Goal: Use online tool/utility: Utilize a website feature to perform a specific function

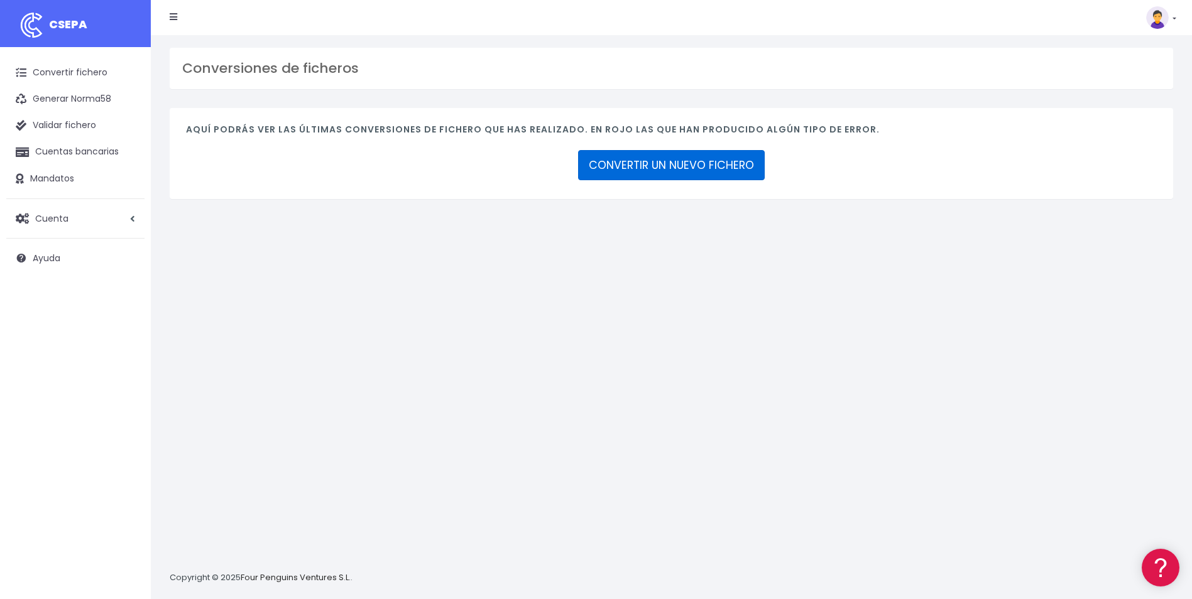
click at [663, 168] on link "CONVERTIR UN NUEVO FICHERO" at bounding box center [671, 165] width 187 height 30
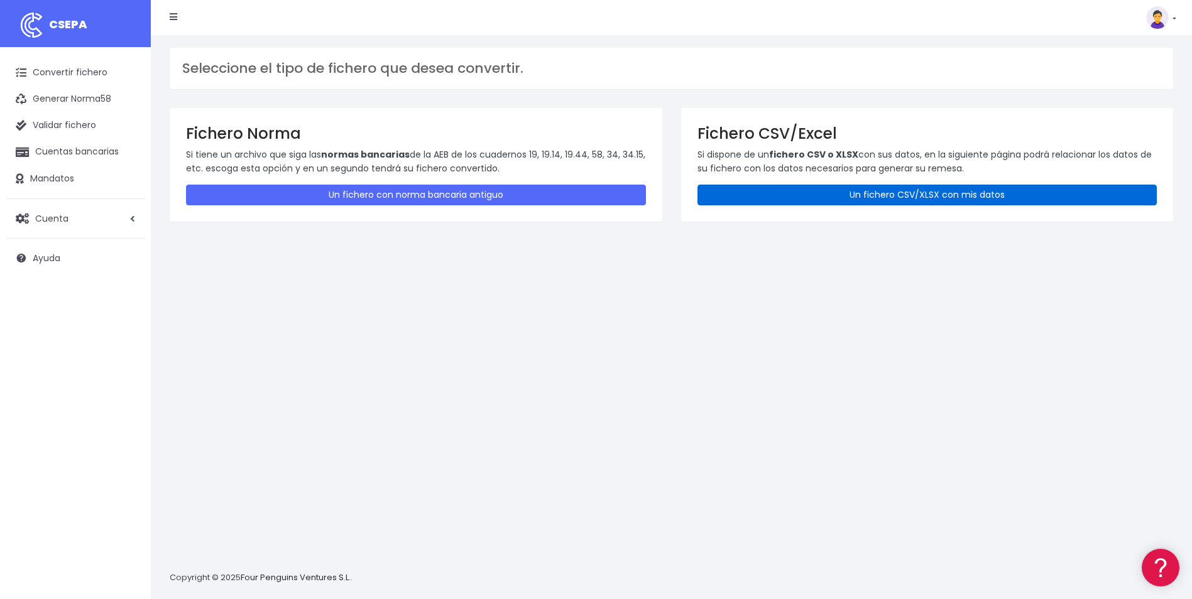
click at [847, 192] on link "Un fichero CSV/XLSX con mis datos" at bounding box center [927, 195] width 460 height 21
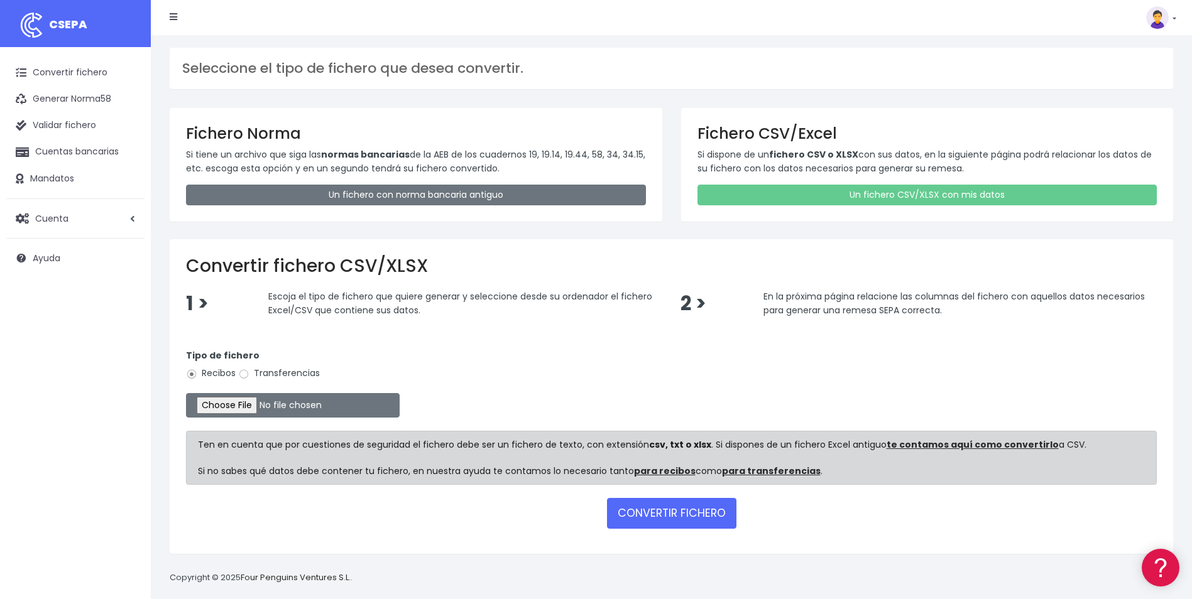
click at [258, 369] on label "Transferencias" at bounding box center [279, 373] width 82 height 13
click at [249, 369] on input "Transferencias" at bounding box center [243, 374] width 11 height 11
radio input "true"
click at [236, 408] on input "file" at bounding box center [293, 405] width 214 height 25
type input "C:\fakepath\Trasferencia Manual SEPA 14.10.2025_0534 ES 305,28 .csv"
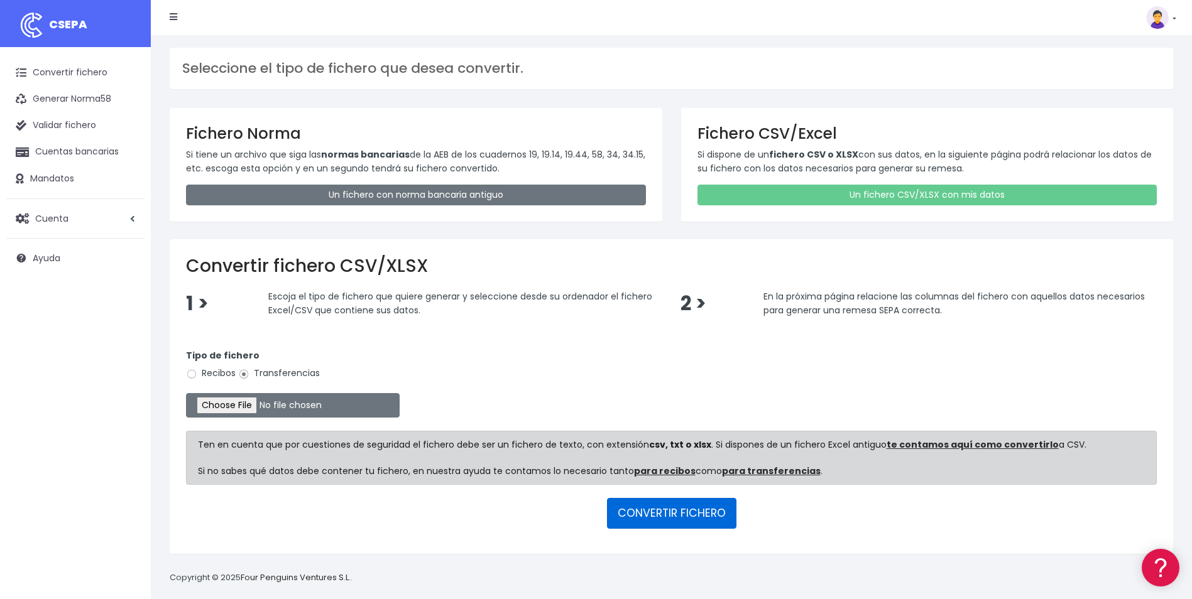
click at [653, 520] on button "CONVERTIR FICHERO" at bounding box center [671, 513] width 129 height 30
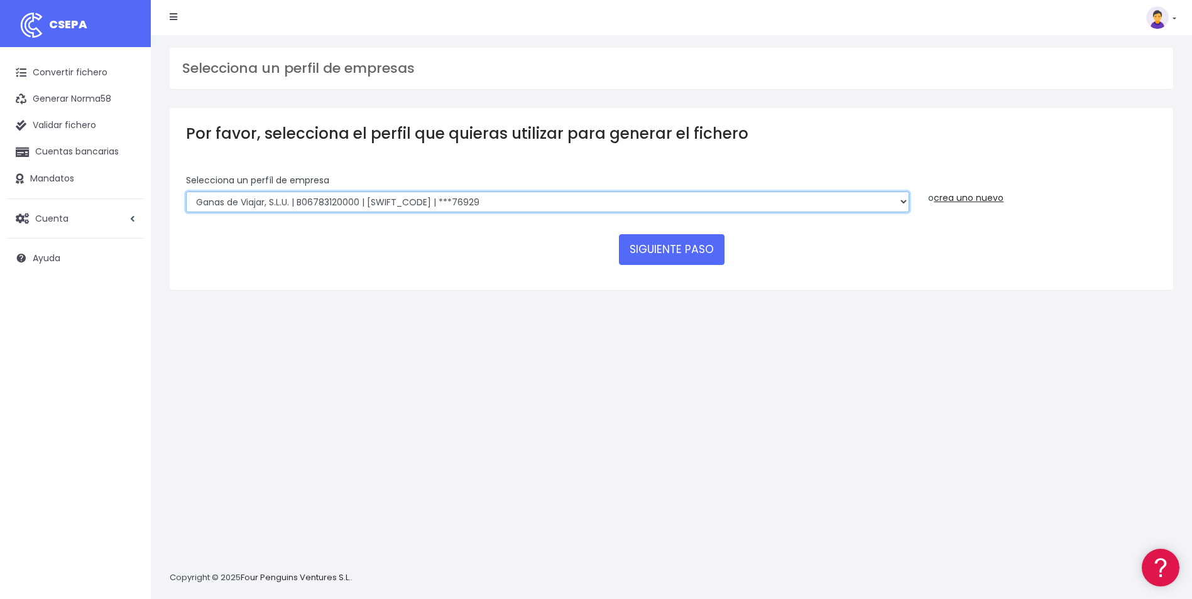
click at [386, 202] on select "World 2 Meet SLU | B62880992001 | BSABESBBXXX | ***97721 WORLD2MEET,S.L.U | B62…" at bounding box center [547, 202] width 723 height 21
select select "563"
click at [186, 192] on select "World 2 Meet SLU | B62880992001 | BSABESBBXXX | ***97721 WORLD2MEET,S.L.U | B62…" at bounding box center [547, 202] width 723 height 21
click at [688, 241] on button "SIGUIENTE PASO" at bounding box center [672, 249] width 106 height 30
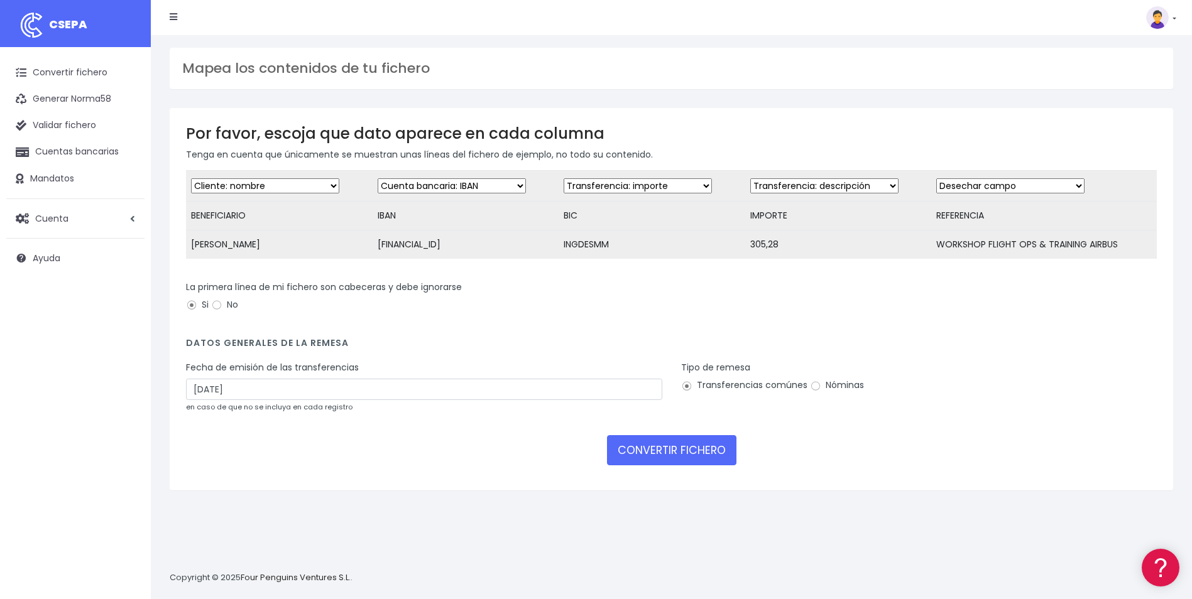
click at [682, 177] on td "Desechar campo Cliente: nombre Cliente: DNI Cliente: Email Cliente: referencia …" at bounding box center [652, 186] width 187 height 31
drag, startPoint x: 672, startPoint y: 187, endPoint x: 673, endPoint y: 195, distance: 8.3
click at [672, 187] on select "Desechar campo Cliente: nombre Cliente: DNI Cliente: Email Cliente: referencia …" at bounding box center [638, 185] width 148 height 15
select select "bic"
click at [564, 178] on select "Desechar campo Cliente: nombre Cliente: DNI Cliente: Email Cliente: referencia …" at bounding box center [638, 185] width 148 height 15
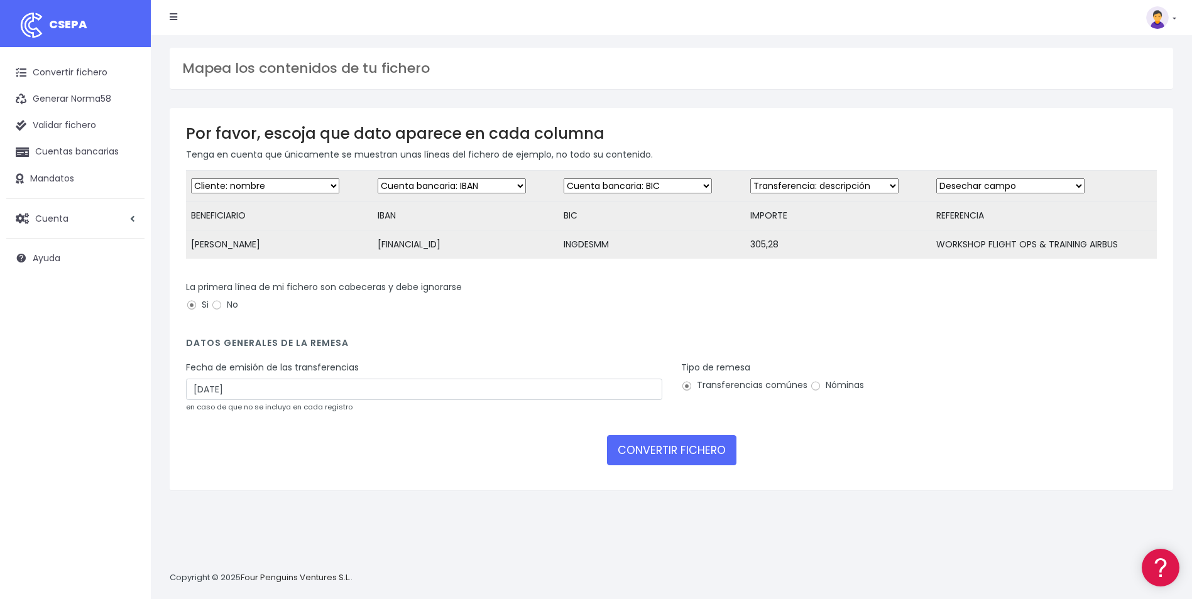
drag, startPoint x: 839, startPoint y: 183, endPoint x: 838, endPoint y: 193, distance: 9.4
click at [839, 183] on select "Desechar campo Cliente: nombre Cliente: DNI Cliente: Email Cliente: referencia …" at bounding box center [824, 185] width 148 height 15
select select "amount"
click at [750, 178] on select "Desechar campo Cliente: nombre Cliente: DNI Cliente: Email Cliente: referencia …" at bounding box center [824, 185] width 148 height 15
click at [1005, 184] on select "Desechar campo Cliente: nombre Cliente: DNI Cliente: Email Cliente: referencia …" at bounding box center [1010, 185] width 148 height 15
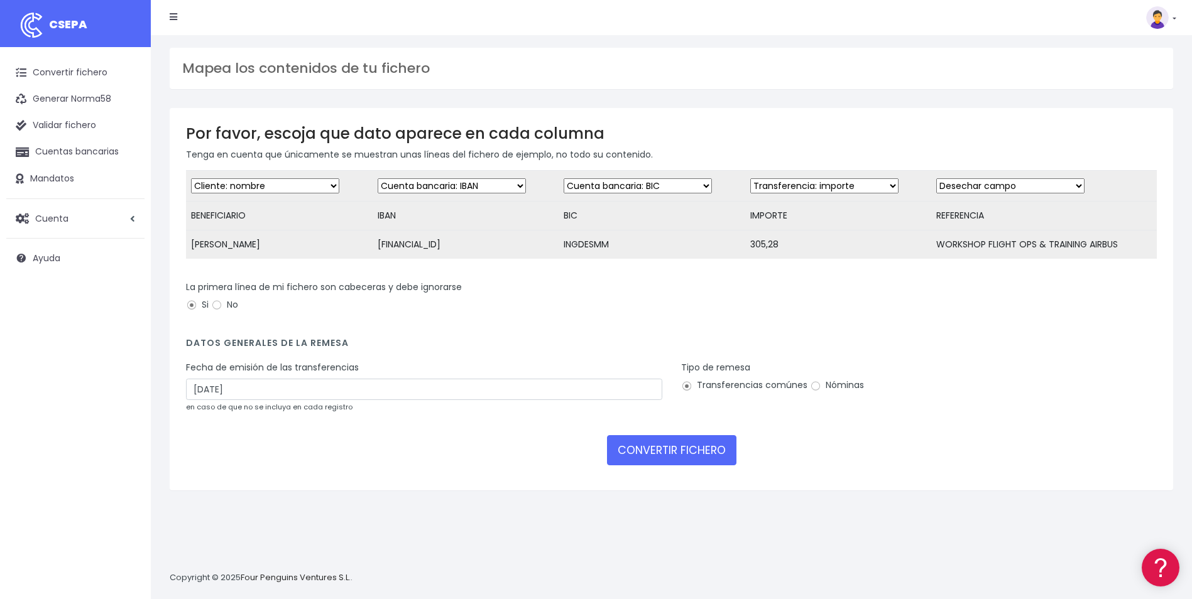
select select "description"
click at [936, 178] on select "Desechar campo Cliente: nombre Cliente: DNI Cliente: Email Cliente: referencia …" at bounding box center [1010, 185] width 148 height 15
click at [357, 400] on input "16/10/2025" at bounding box center [424, 389] width 476 height 21
click at [217, 504] on td "14" at bounding box center [217, 503] width 19 height 19
type input "14/10/2025"
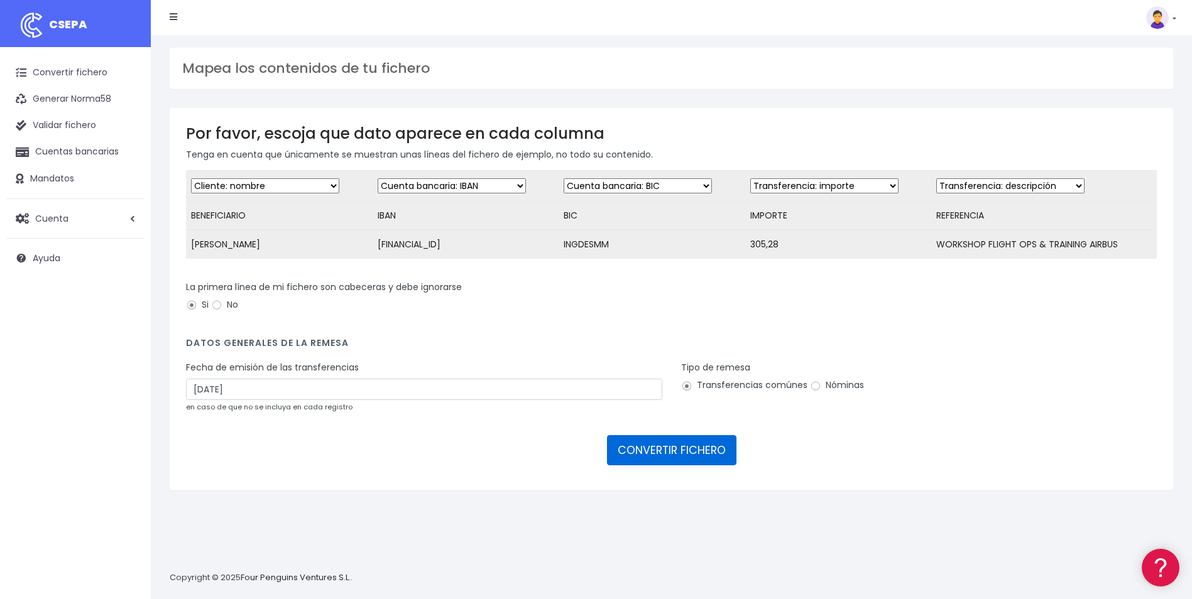
click at [637, 466] on button "CONVERTIR FICHERO" at bounding box center [671, 450] width 129 height 30
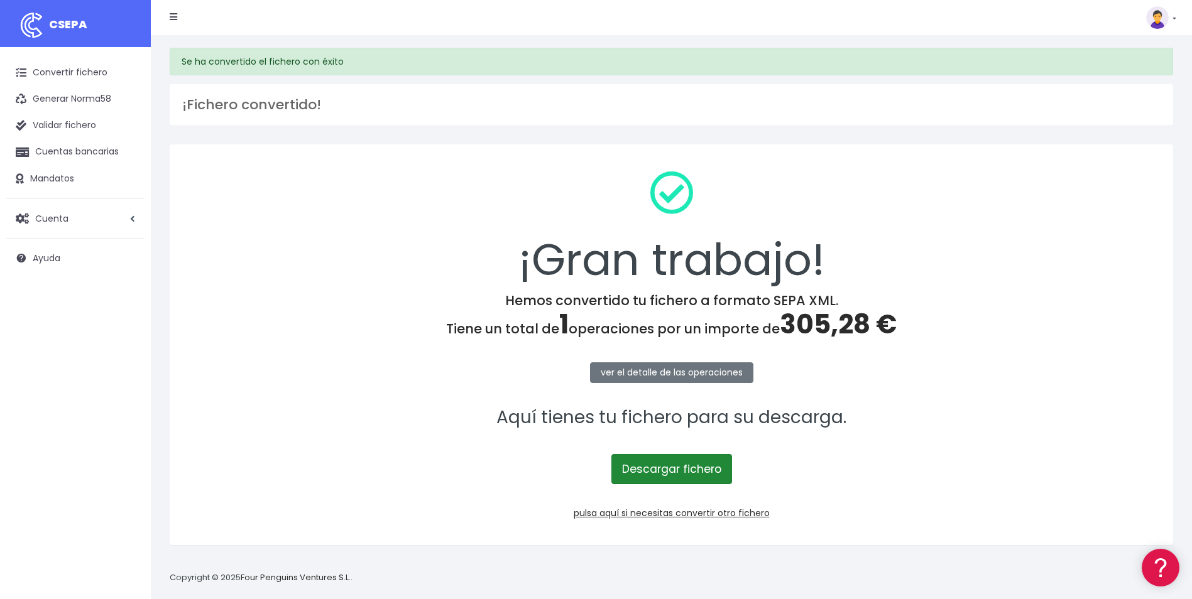
click at [646, 472] on link "Descargar fichero" at bounding box center [671, 469] width 121 height 30
